Goal: Check status

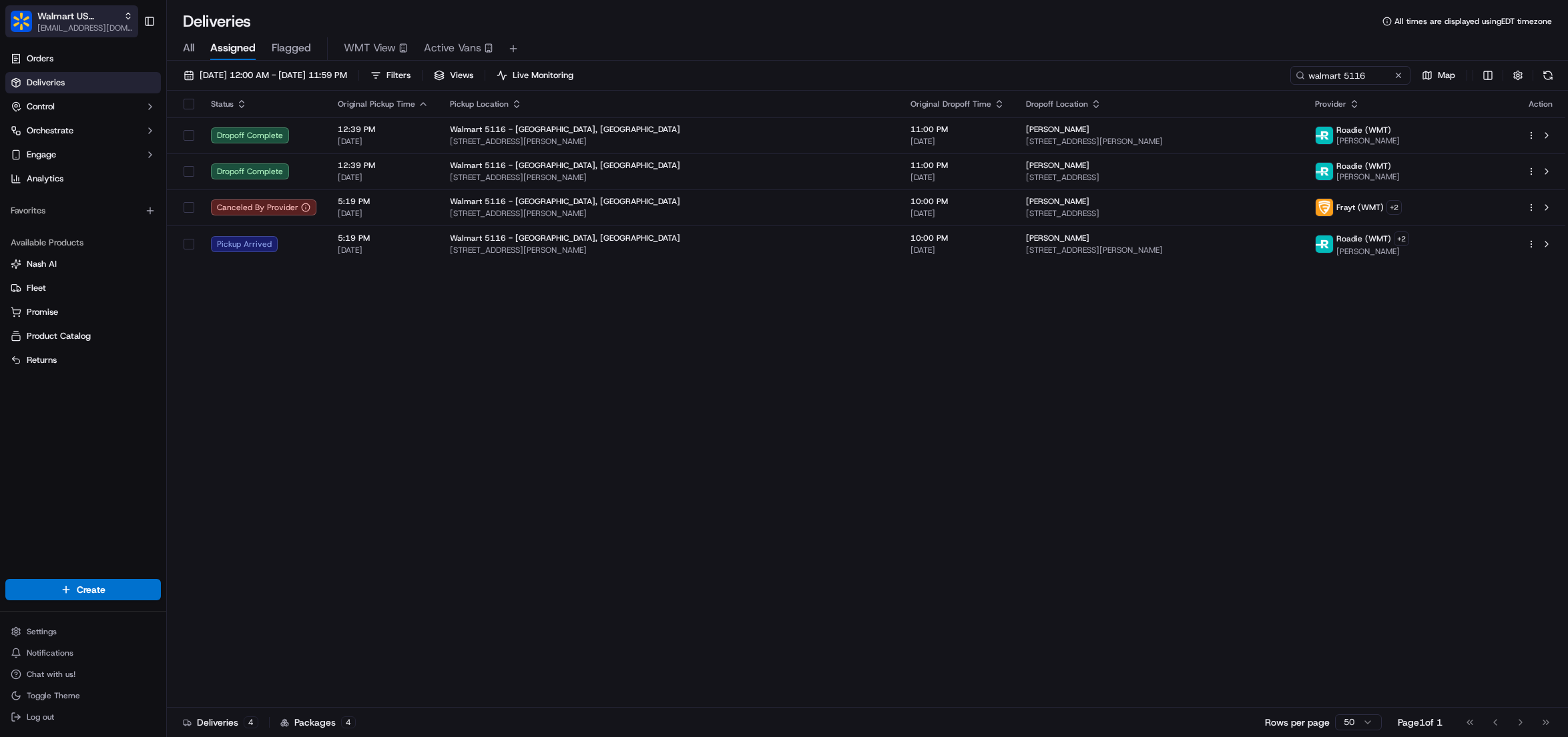
click at [66, 20] on span "Walmart US Stores" at bounding box center [78, 15] width 81 height 13
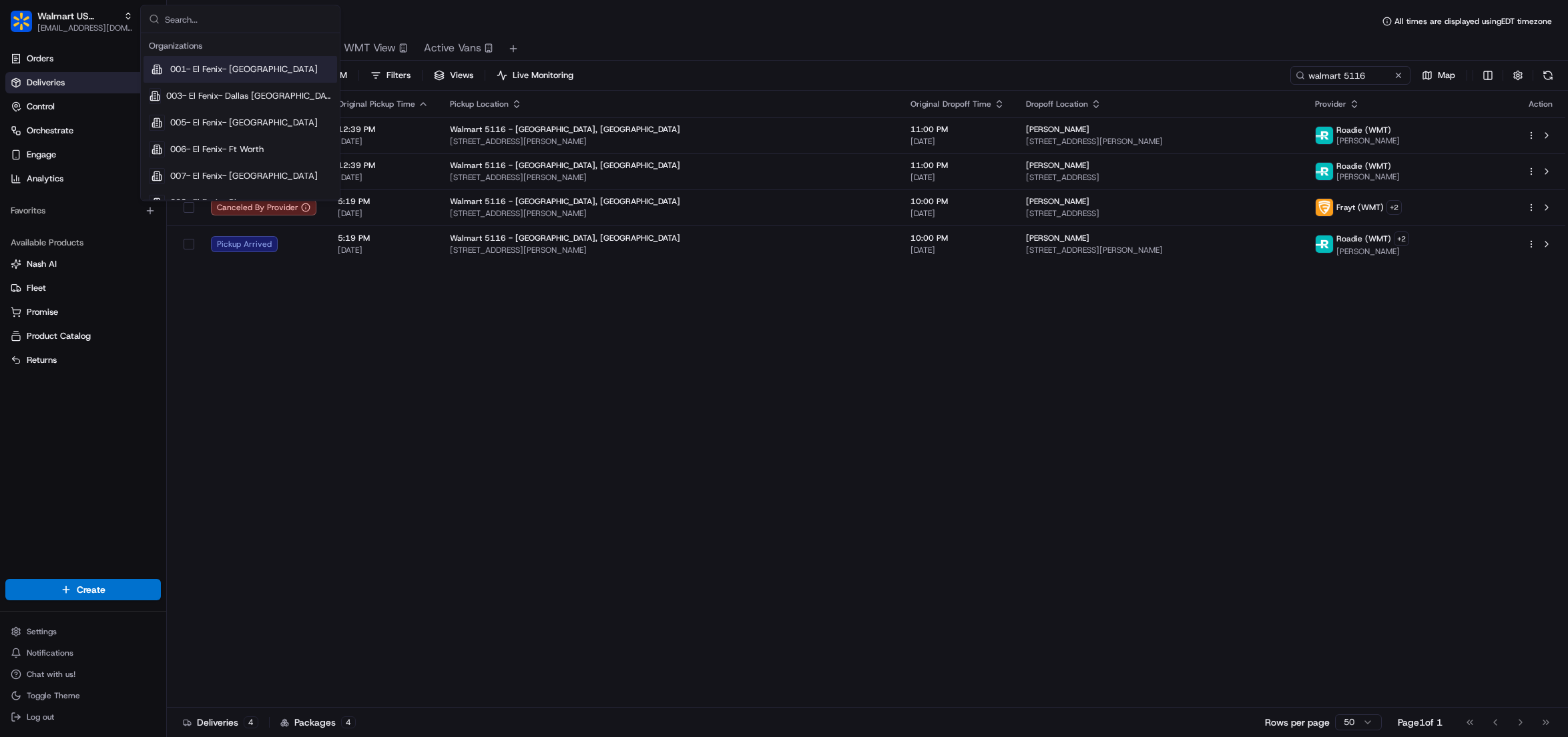
click at [214, 19] on input "text" at bounding box center [248, 20] width 167 height 26
type input "wonder"
click at [211, 142] on div "Wonder" at bounding box center [240, 149] width 193 height 26
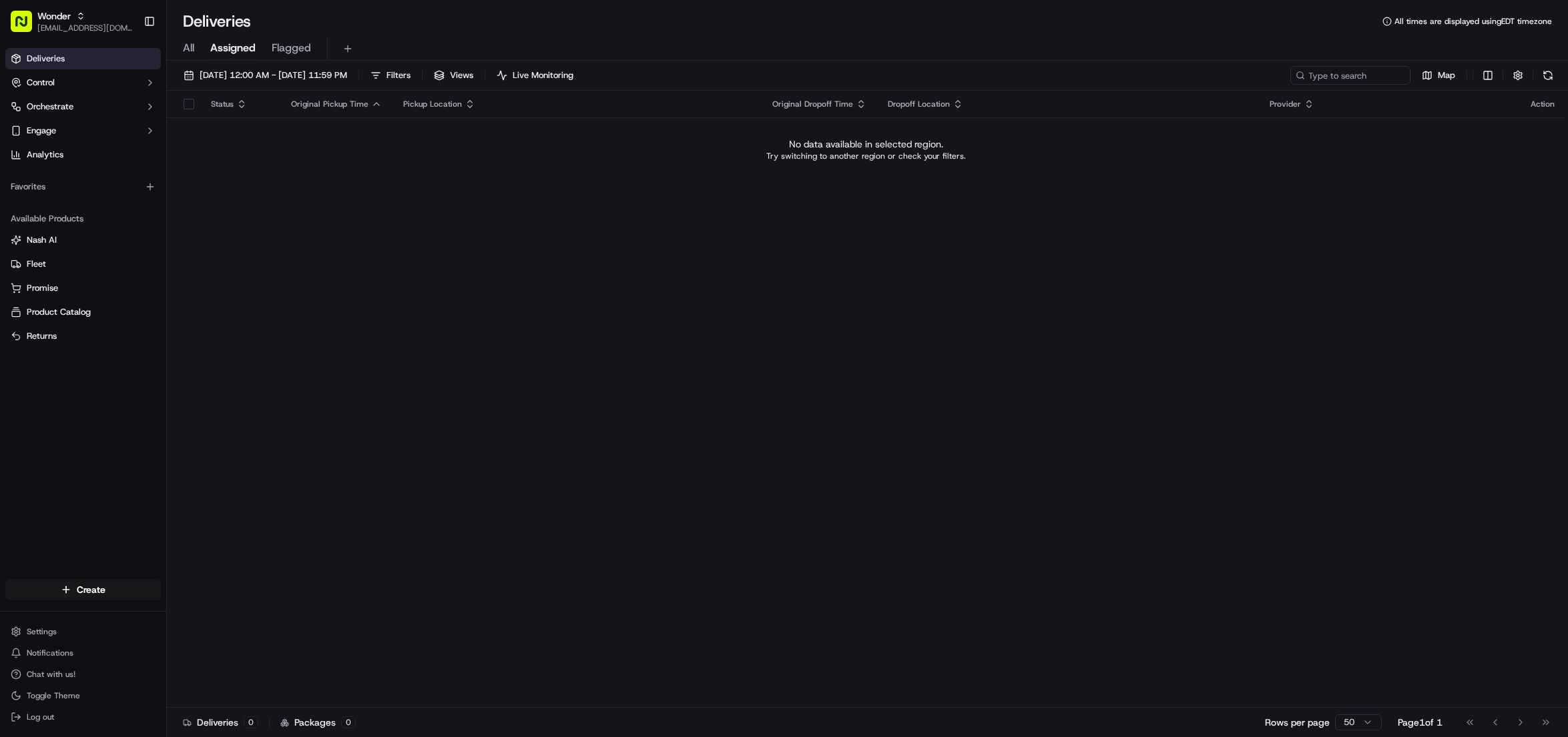
click at [38, 4] on div "Wonder [EMAIL_ADDRESS][DOMAIN_NAME] Toggle Sidebar" at bounding box center [83, 21] width 166 height 43
click at [38, 20] on span "Wonder" at bounding box center [54, 15] width 33 height 13
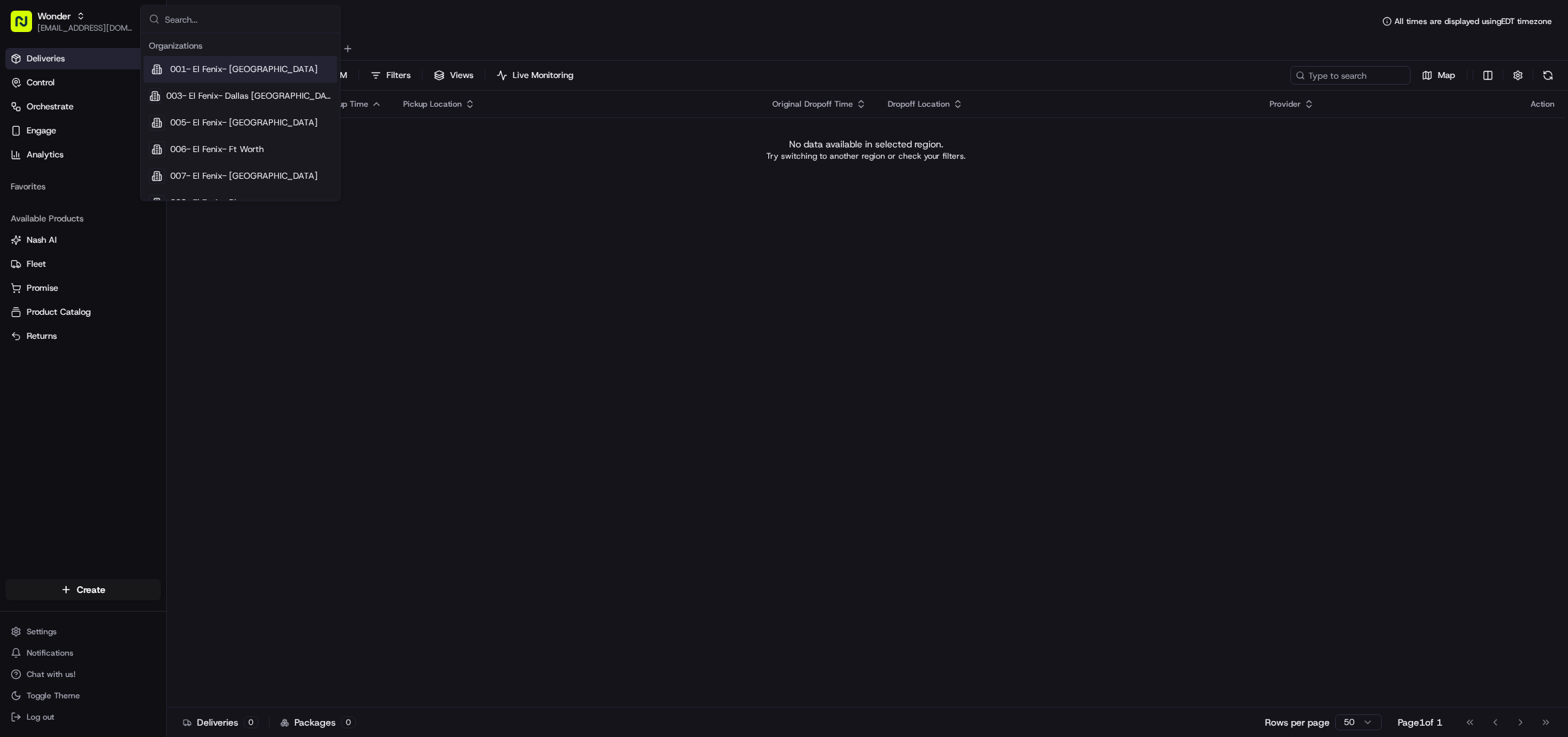
click at [215, 17] on input "text" at bounding box center [248, 20] width 167 height 26
type input "wonder"
click at [217, 177] on span "Wonder NYC" at bounding box center [195, 176] width 50 height 12
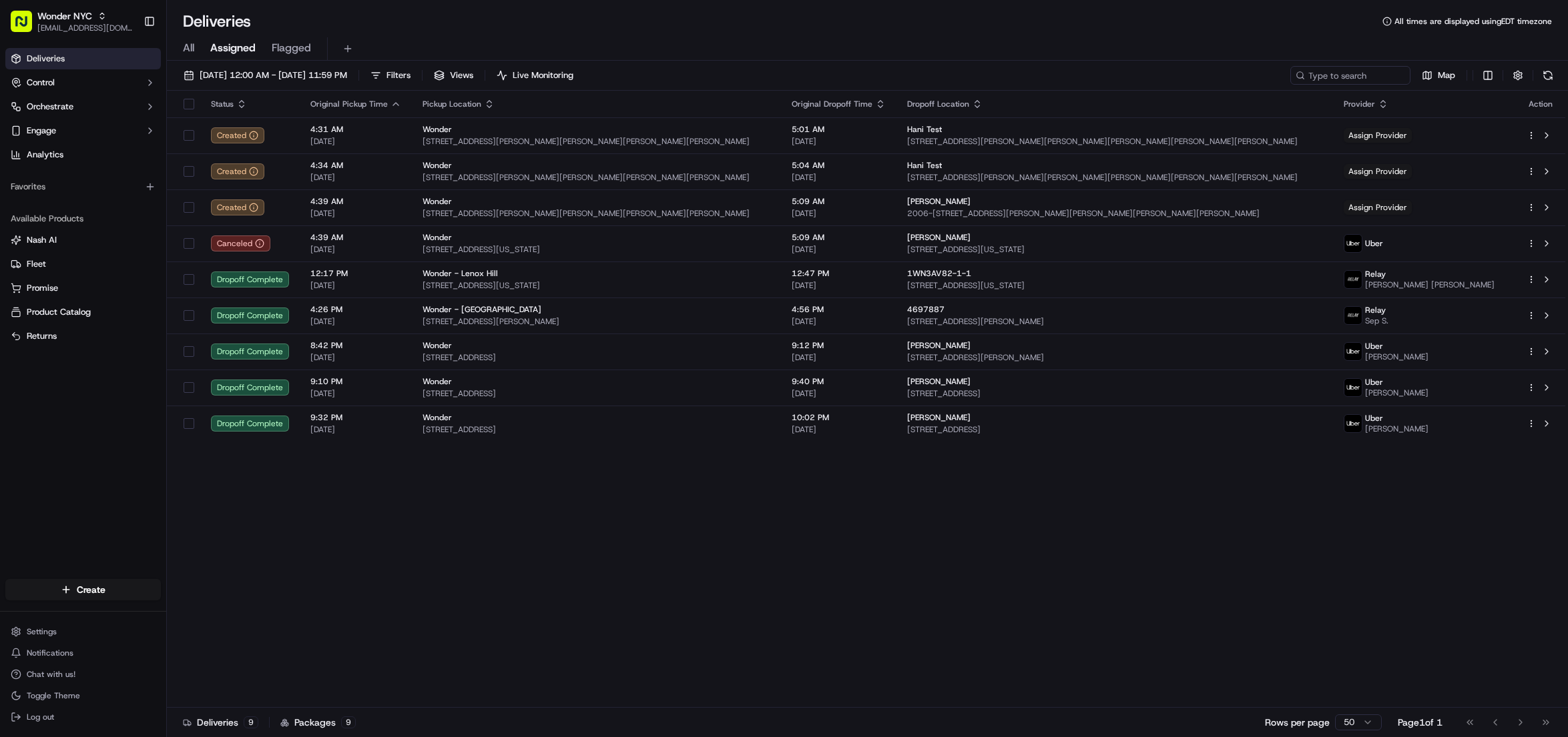
click at [1032, 721] on div "Deliveries 9 Packages 9 Rows per page 50 Page 1 of 1 Go to first page Go to pre…" at bounding box center [867, 722] width 1401 height 30
click at [902, 729] on div "Deliveries 9 Packages 9 Rows per page 50 Page 1 of 1 Go to first page Go to pre…" at bounding box center [867, 722] width 1401 height 30
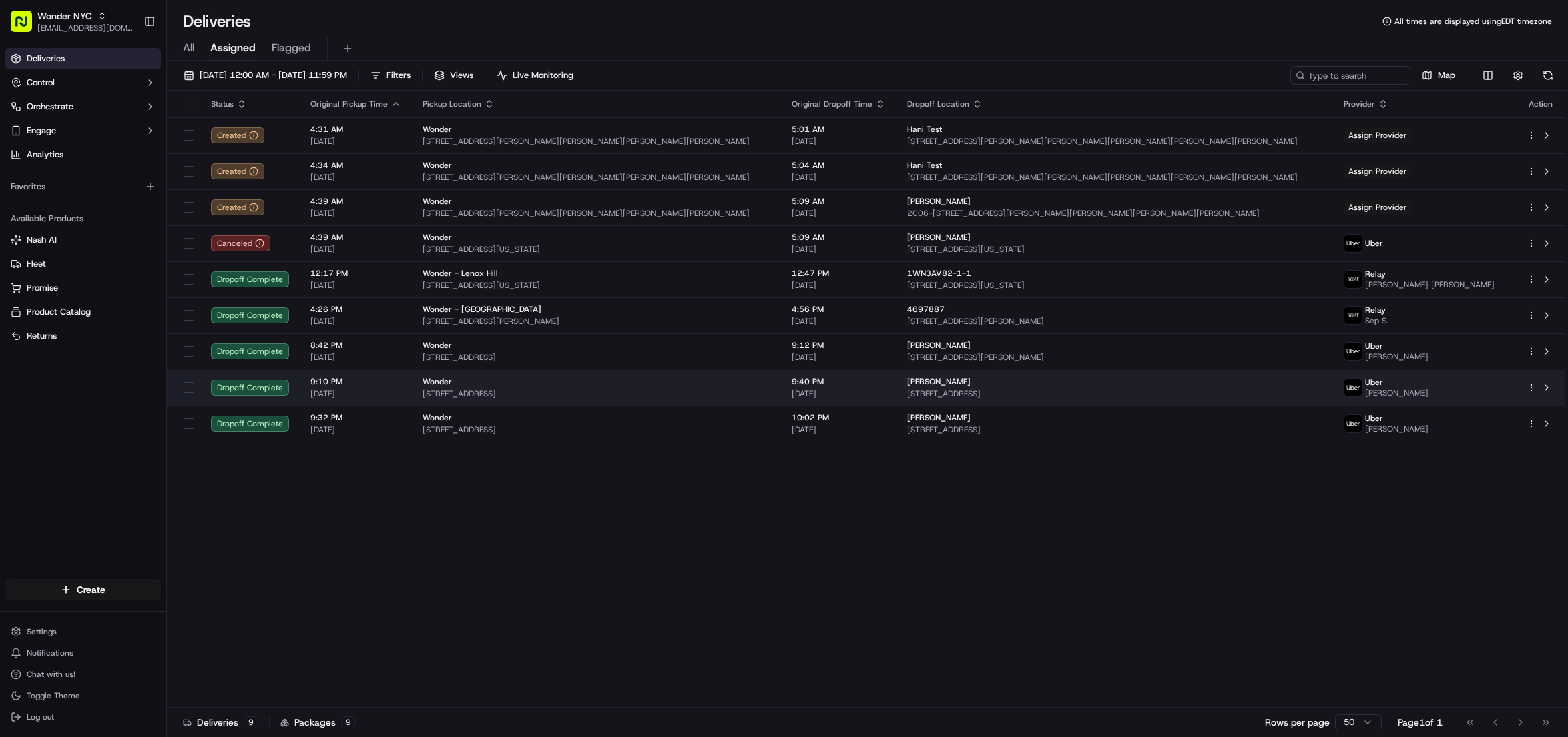
click at [970, 381] on span "[PERSON_NAME]" at bounding box center [938, 381] width 63 height 10
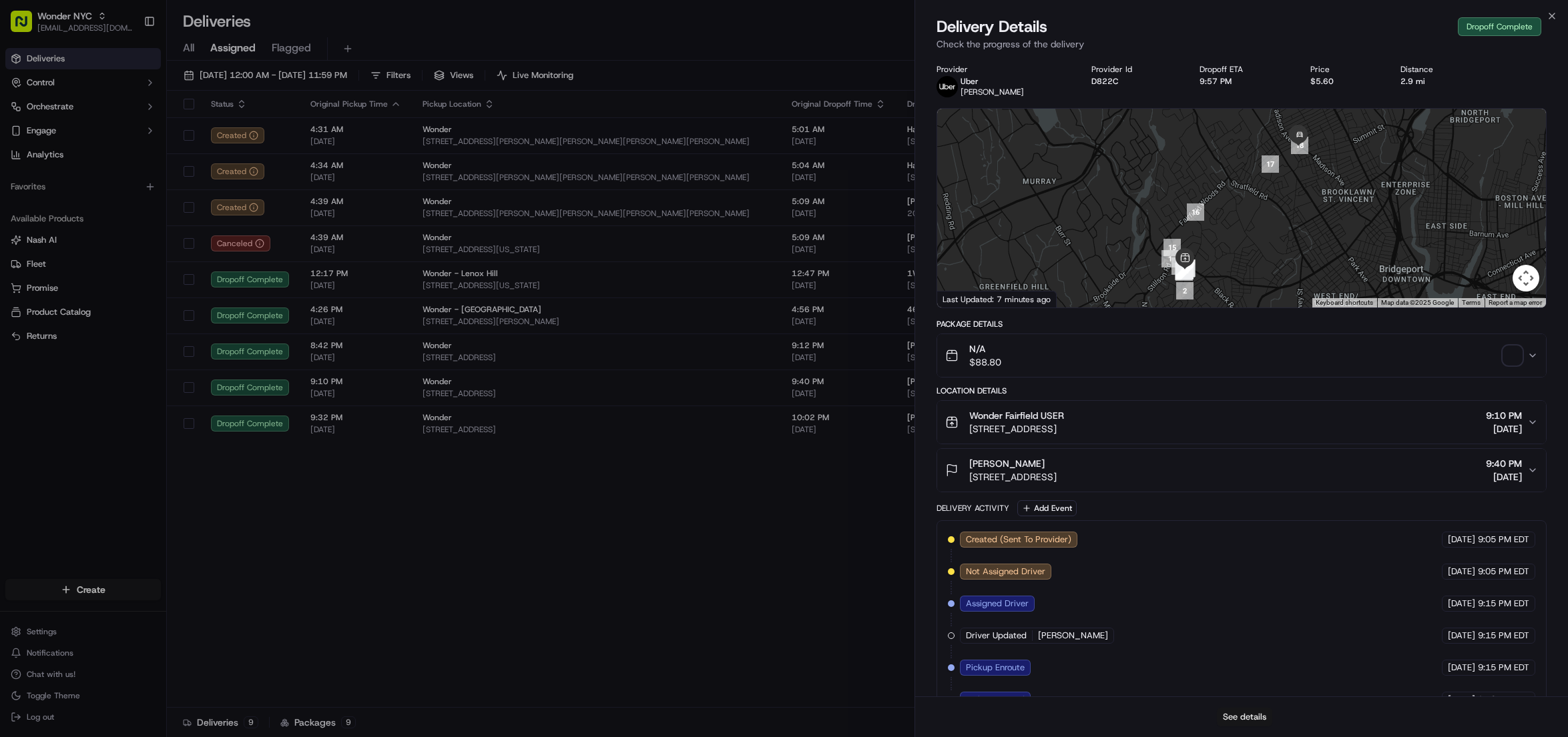
click at [1242, 717] on button "See details" at bounding box center [1244, 717] width 55 height 19
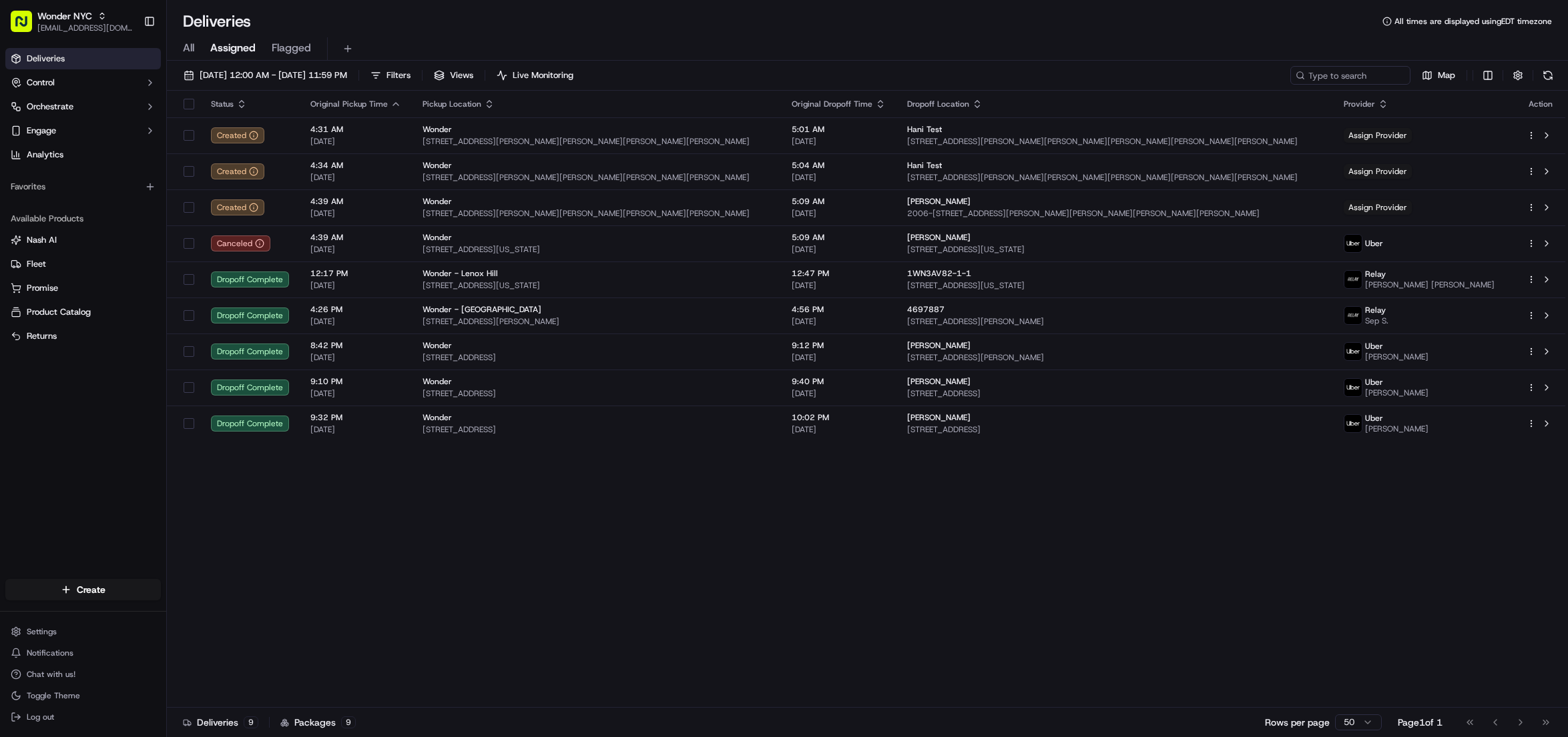
click at [728, 719] on div "Deliveries 9 Packages 9 Rows per page 50 Page 1 of 1 Go to first page Go to pre…" at bounding box center [867, 722] width 1401 height 30
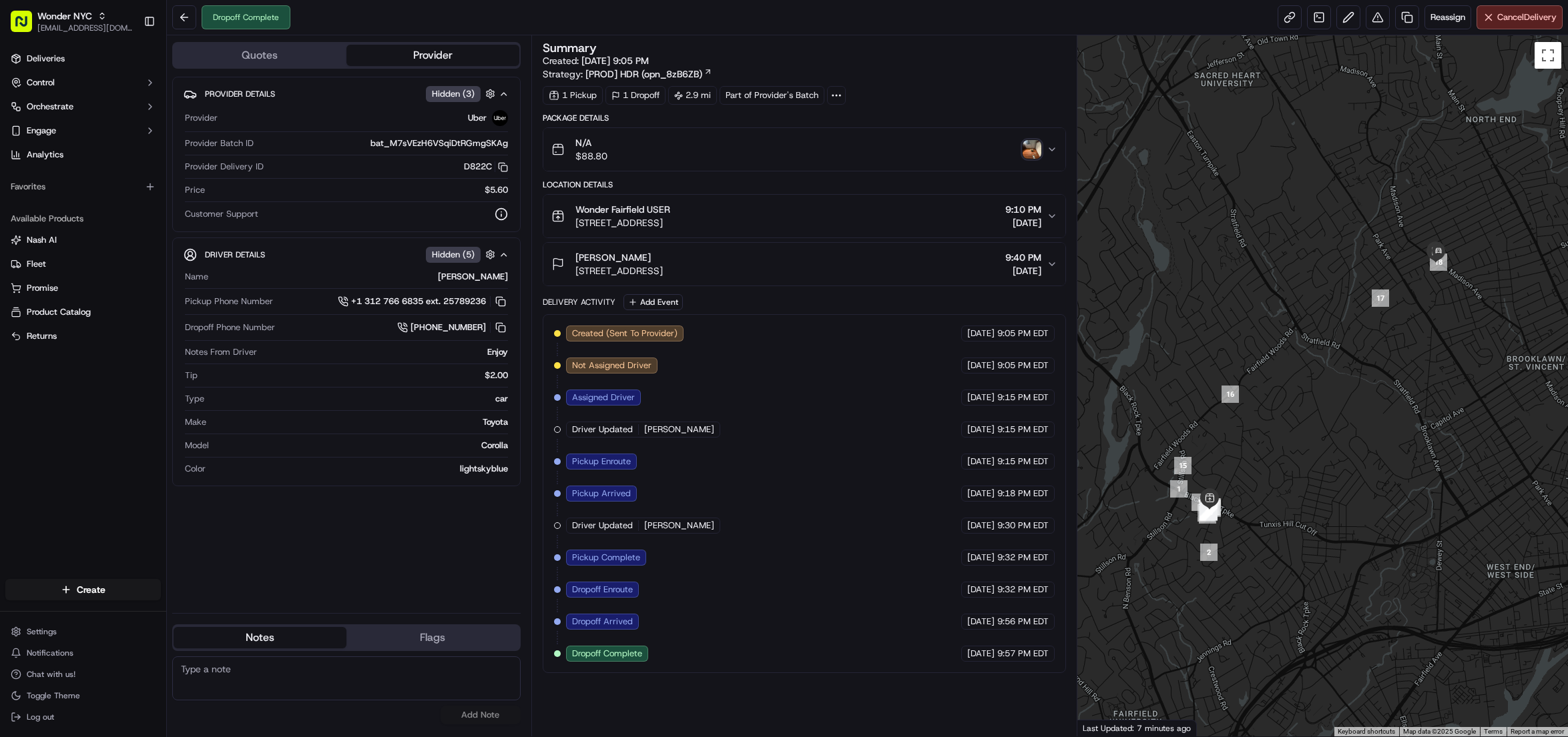
click at [1034, 154] on img "button" at bounding box center [1032, 149] width 19 height 19
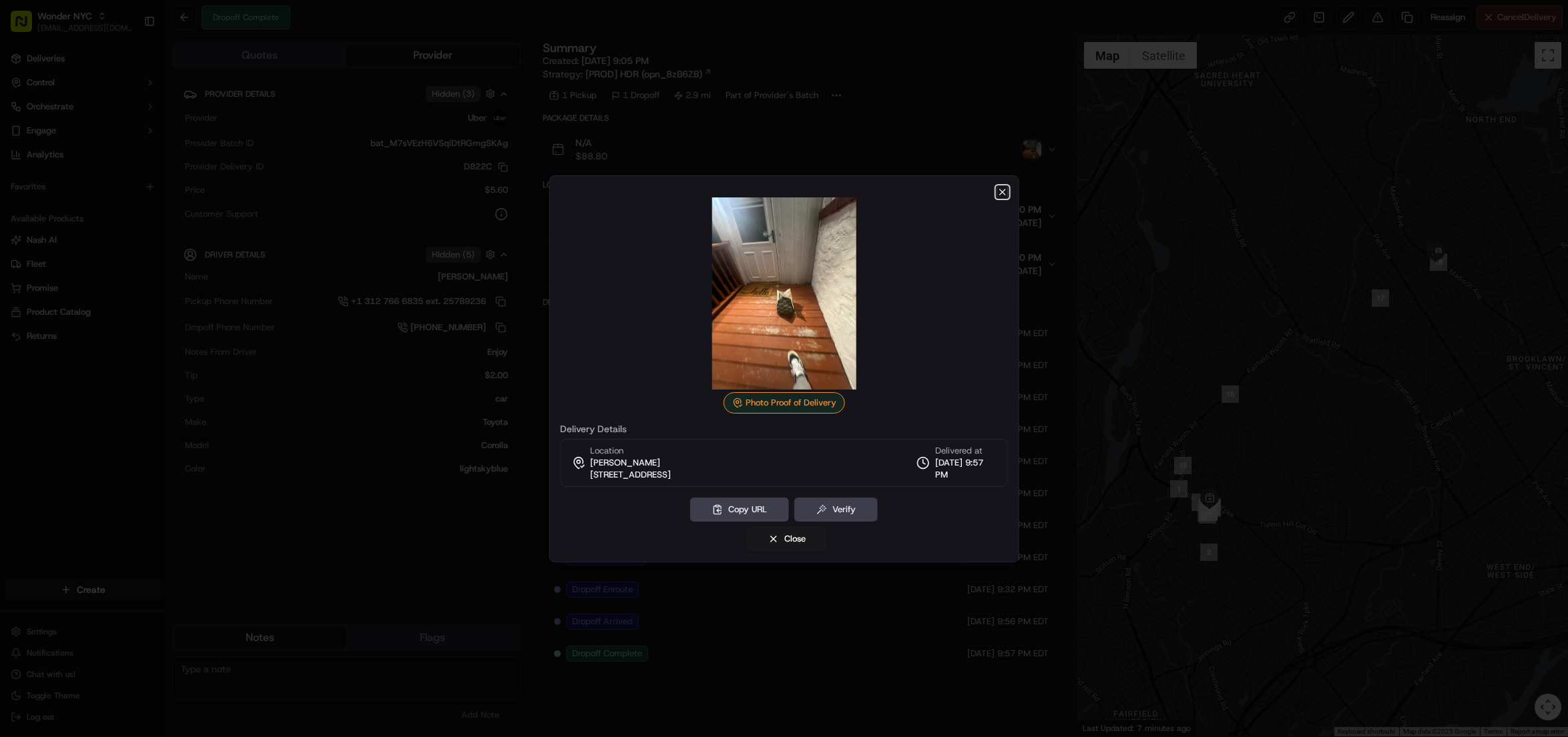
click at [1000, 194] on icon "button" at bounding box center [1002, 192] width 10 height 10
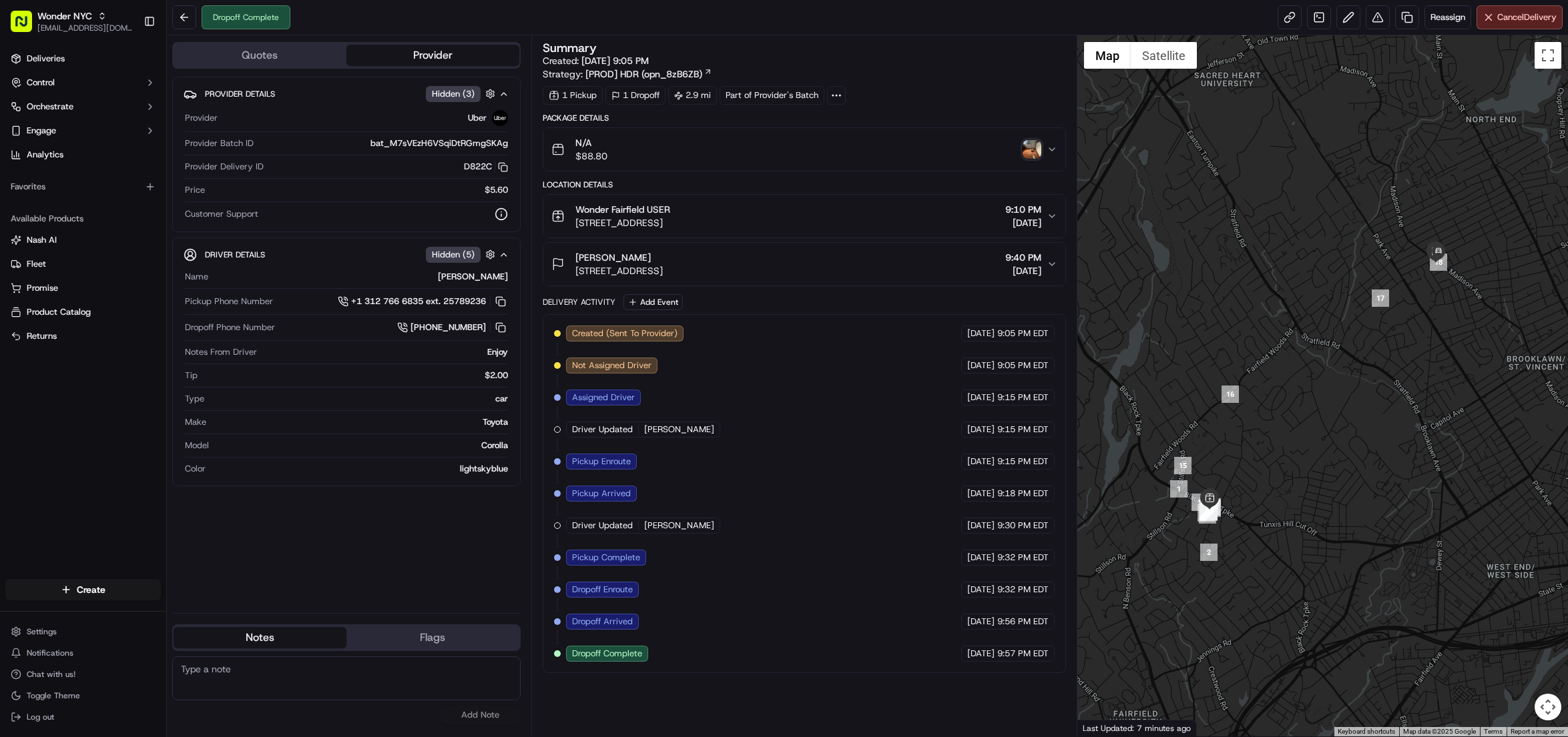
click at [711, 711] on div "Summary Created: 09/22/2025 9:05 PM Strategy: [PROD] HDR (opn_8zB6ZB) 1 Pickup …" at bounding box center [804, 386] width 524 height 688
